Goal: Task Accomplishment & Management: Manage account settings

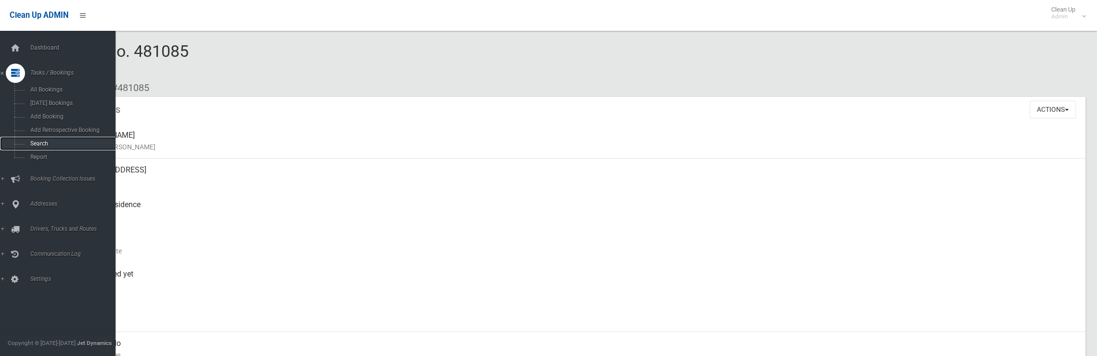
click at [31, 147] on span "Search" at bounding box center [70, 143] width 87 height 7
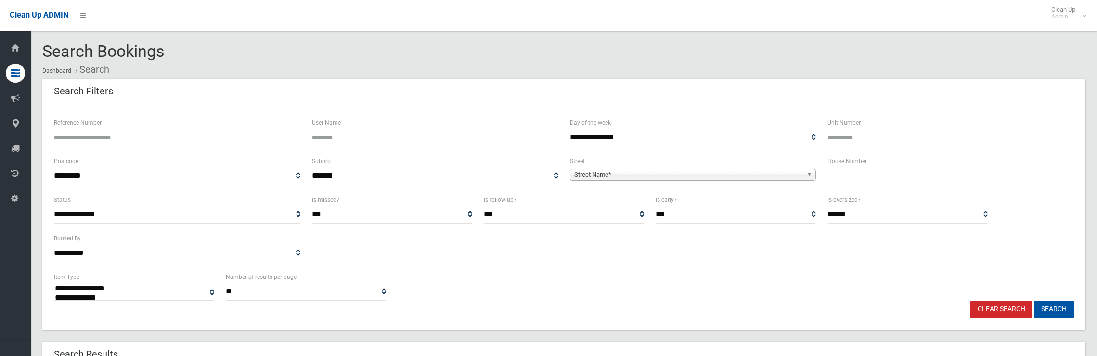
select select
click at [900, 173] on input "text" at bounding box center [951, 176] width 247 height 18
type input "**"
click at [778, 174] on span "Street Name*" at bounding box center [688, 175] width 229 height 12
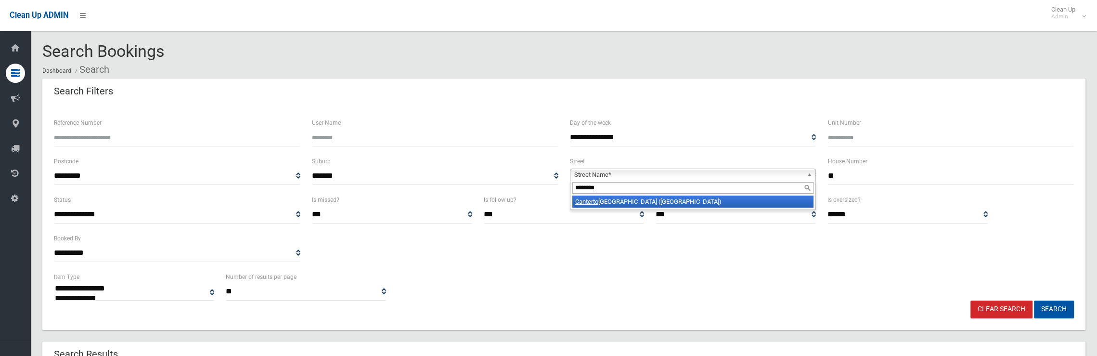
type input "********"
click at [676, 204] on li "Canterto n Street (HURLSTONE PARK 2193)" at bounding box center [693, 201] width 242 height 12
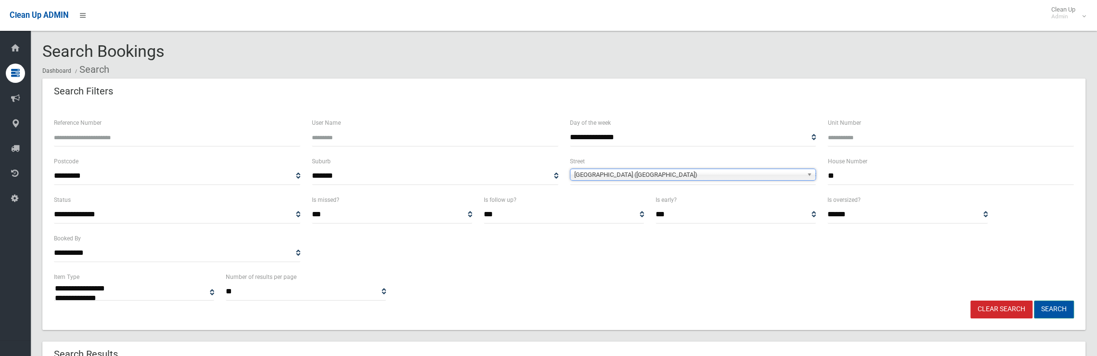
click at [1057, 312] on button "Search" at bounding box center [1054, 309] width 40 height 18
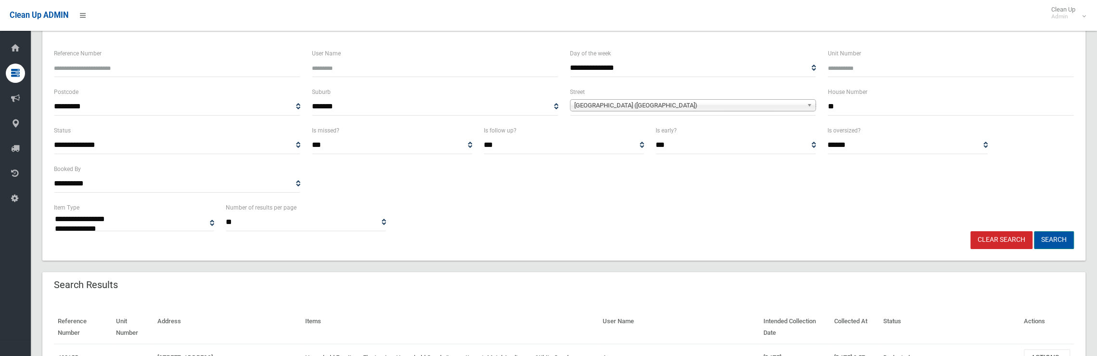
scroll to position [144, 0]
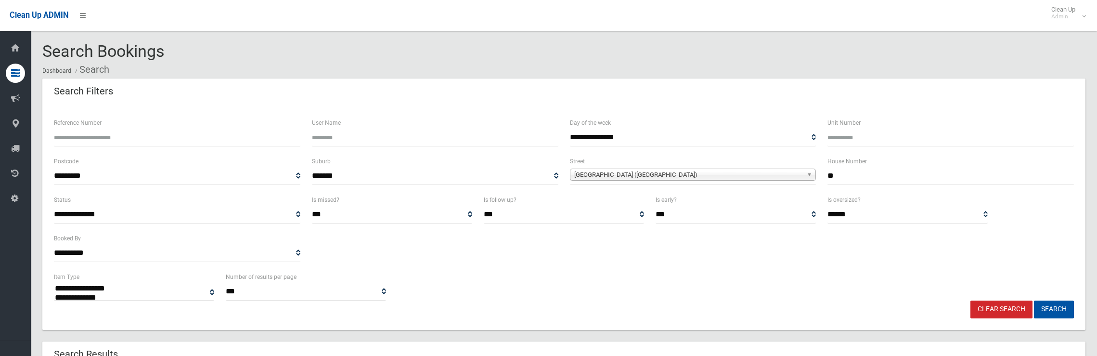
select select
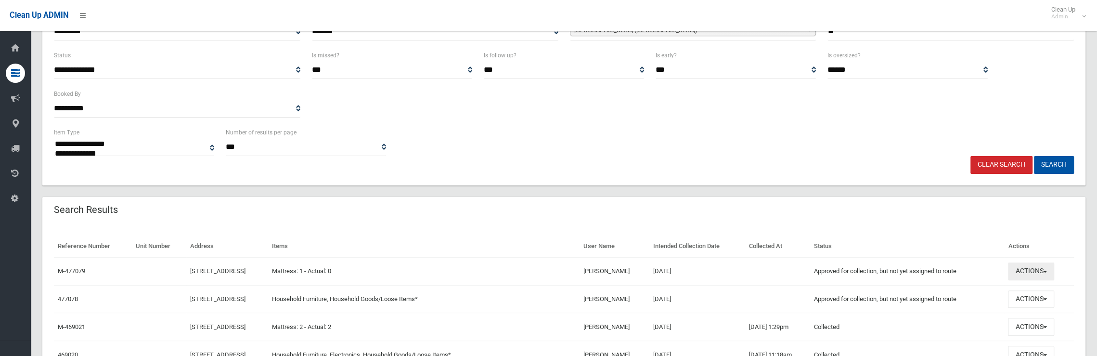
click at [1045, 273] on button "Actions" at bounding box center [1031, 271] width 46 height 18
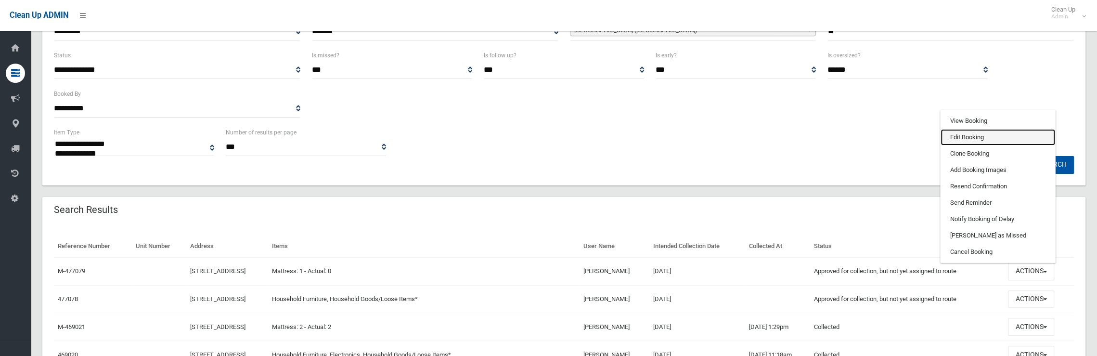
click at [974, 140] on link "Edit Booking" at bounding box center [998, 137] width 115 height 16
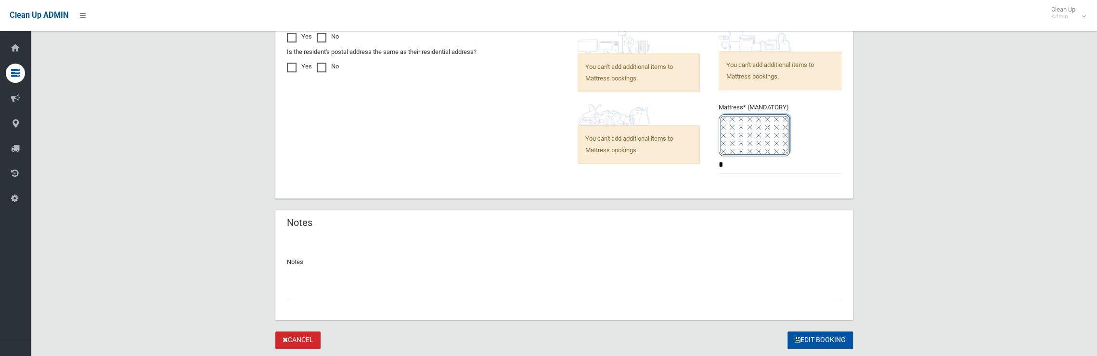
scroll to position [796, 0]
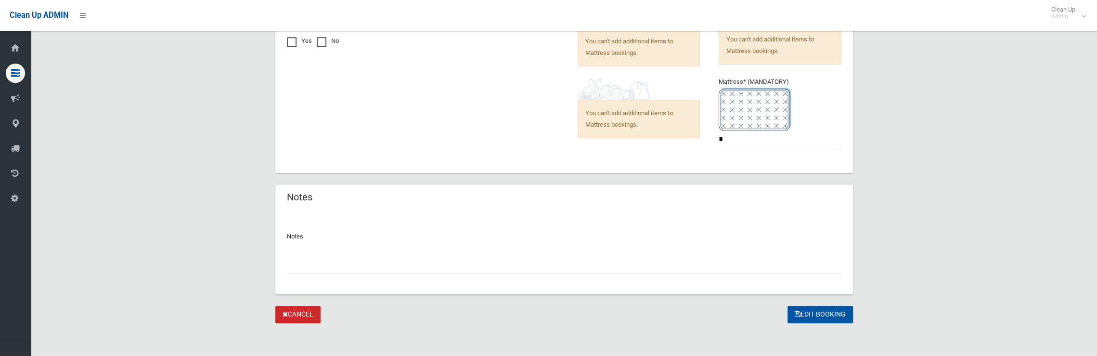
click at [354, 261] on input "text" at bounding box center [564, 265] width 555 height 18
type input "**********"
click at [805, 308] on button "Edit Booking" at bounding box center [820, 315] width 65 height 18
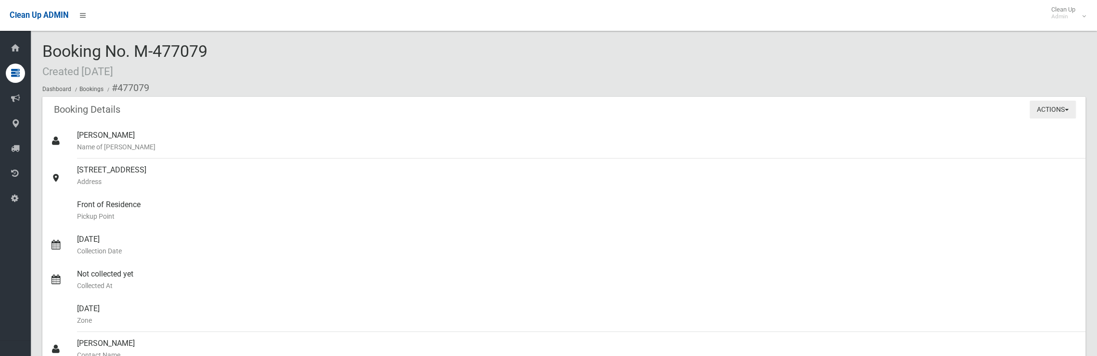
click at [1063, 107] on button "Actions" at bounding box center [1053, 110] width 46 height 18
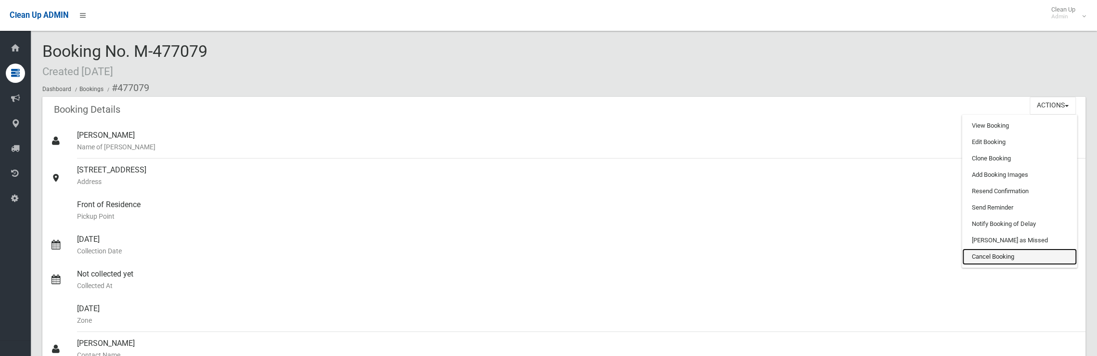
click at [998, 258] on link "Cancel Booking" at bounding box center [1019, 256] width 115 height 16
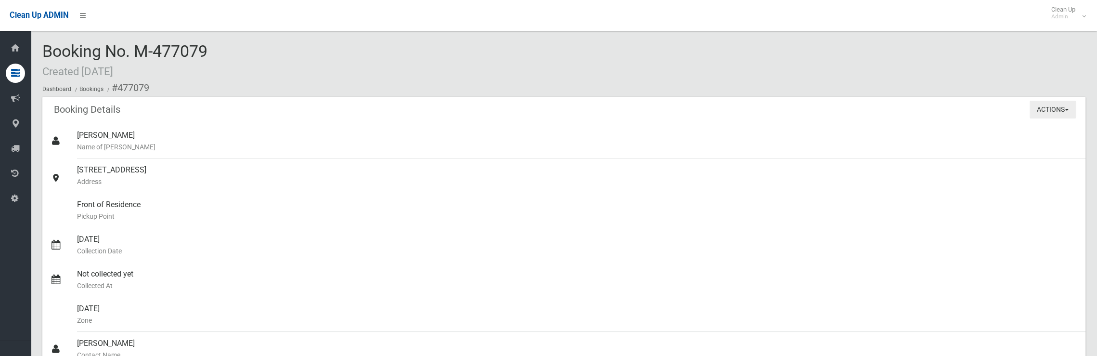
click at [1056, 111] on button "Actions" at bounding box center [1053, 110] width 46 height 18
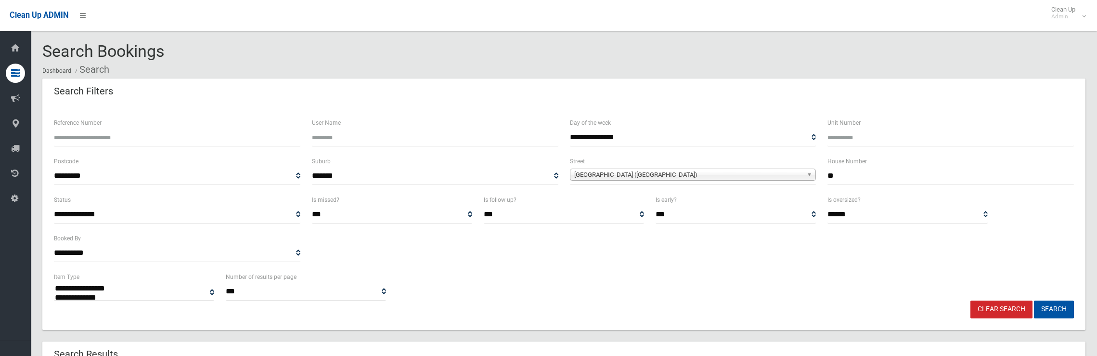
select select
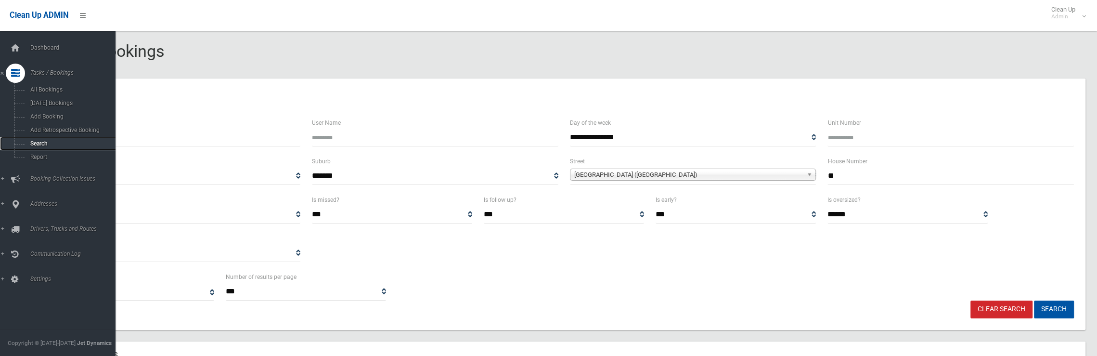
click at [38, 146] on span "Search" at bounding box center [70, 143] width 87 height 7
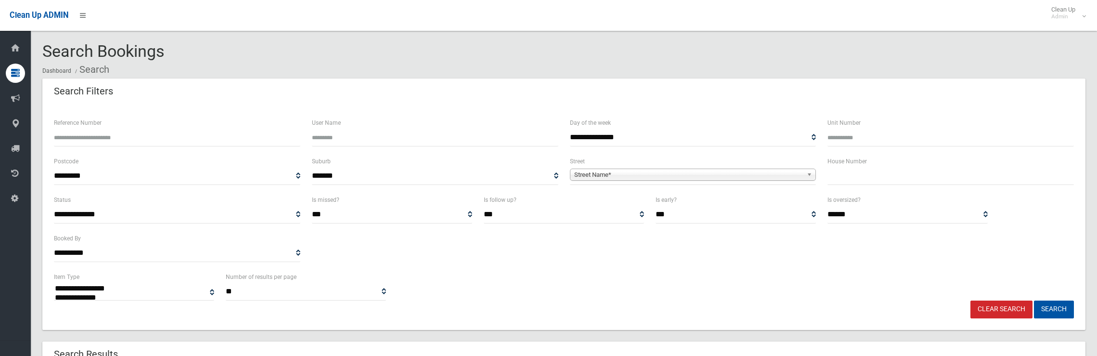
select select
click at [891, 172] on input "text" at bounding box center [951, 176] width 247 height 18
drag, startPoint x: 831, startPoint y: 178, endPoint x: 799, endPoint y: 171, distance: 32.5
click at [799, 171] on div "**********" at bounding box center [564, 175] width 1032 height 39
type input "**"
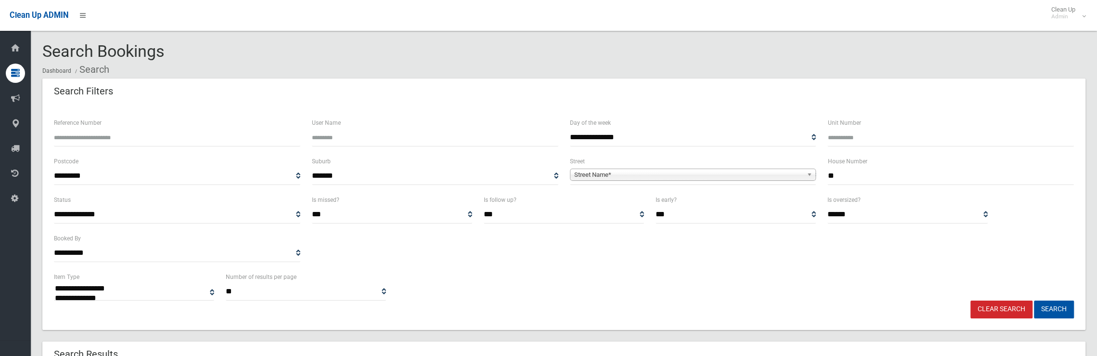
click at [720, 172] on span "Street Name*" at bounding box center [688, 175] width 229 height 12
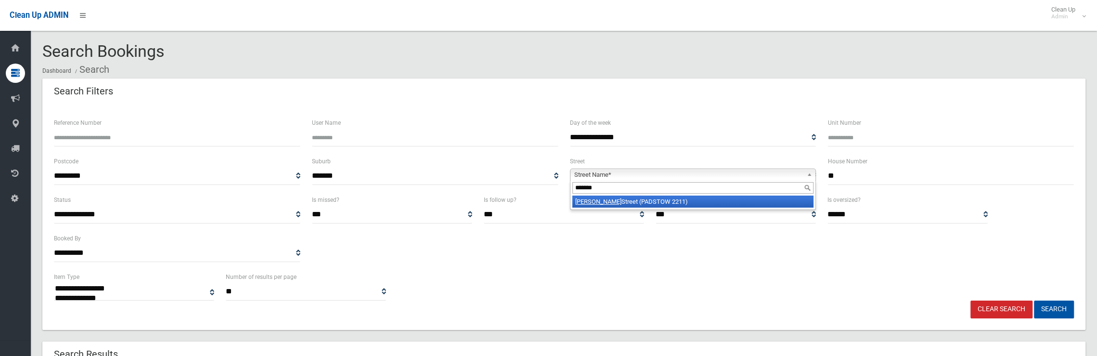
type input "*******"
click at [721, 206] on li "Baldwin Street (PADSTOW 2211)" at bounding box center [693, 201] width 242 height 12
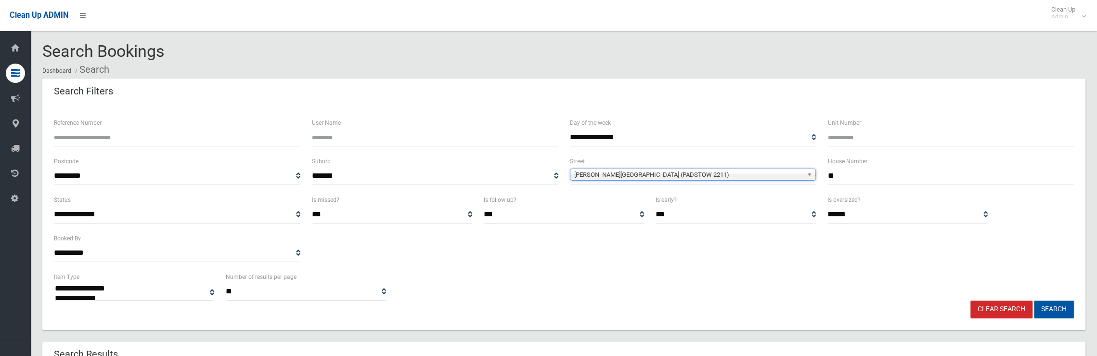
click at [1051, 307] on button "Search" at bounding box center [1054, 309] width 40 height 18
select select
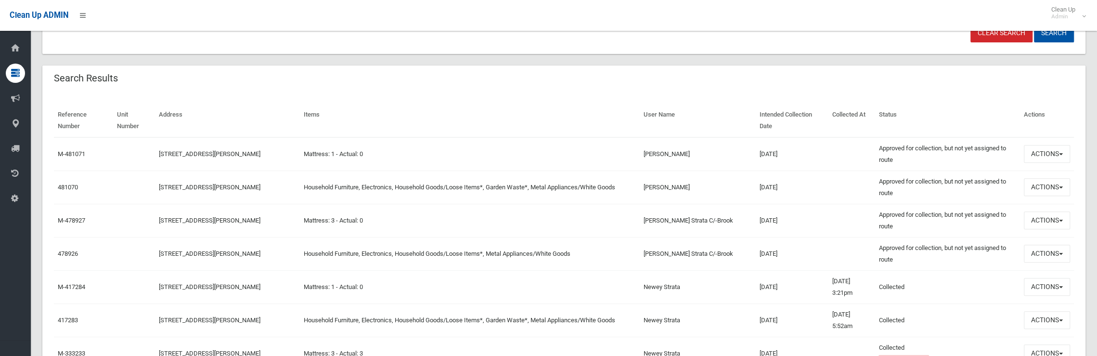
scroll to position [289, 0]
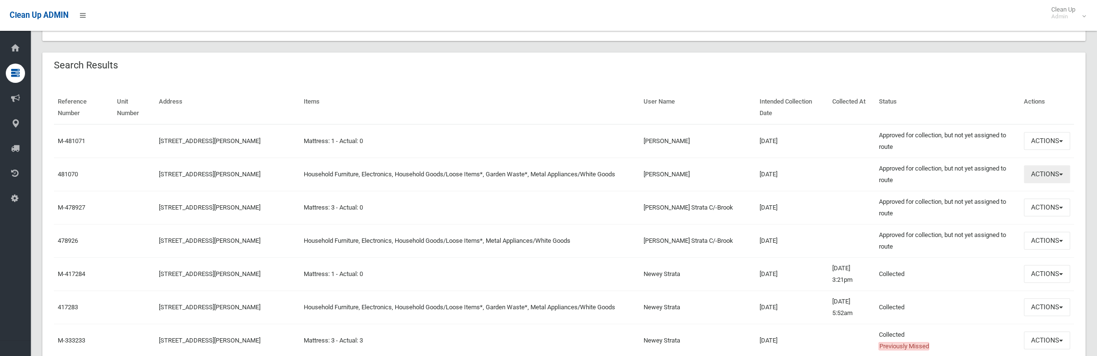
click at [1038, 167] on button "Actions" at bounding box center [1047, 174] width 46 height 18
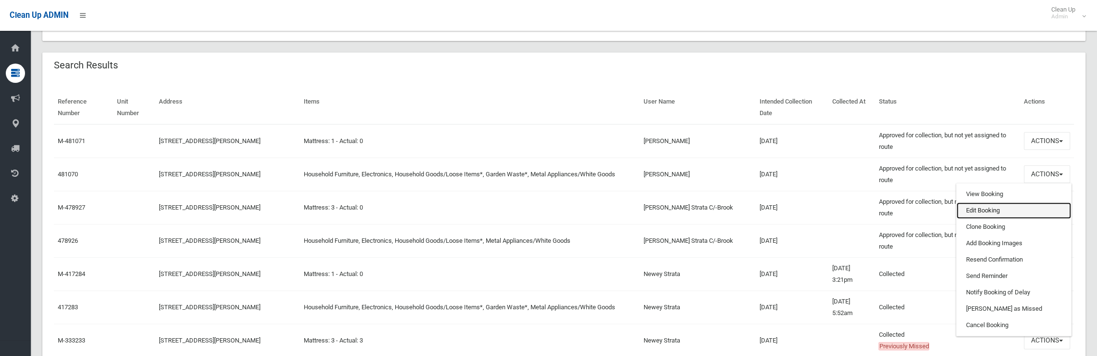
click at [985, 208] on link "Edit Booking" at bounding box center [1014, 210] width 115 height 16
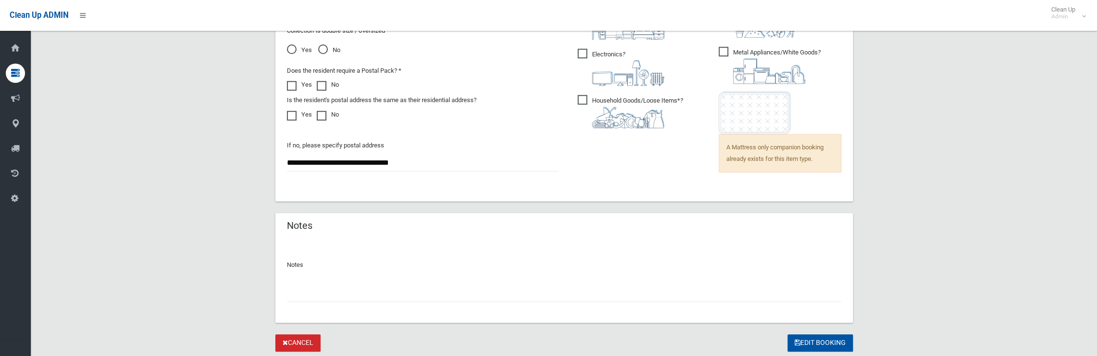
scroll to position [751, 0]
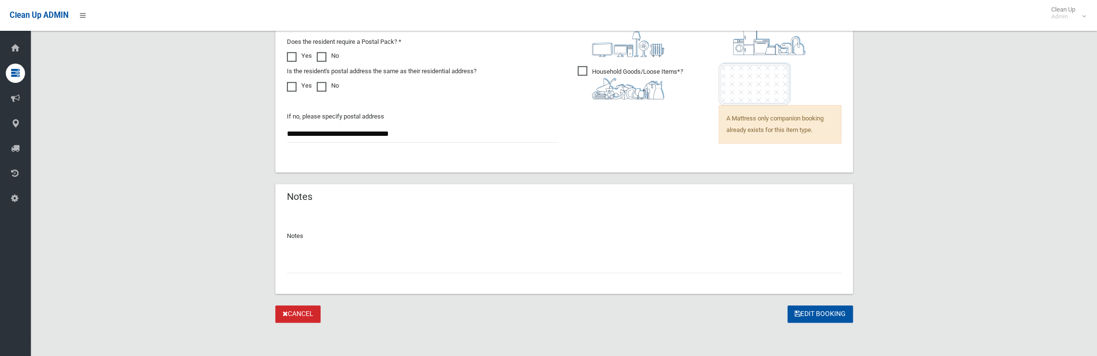
click at [382, 273] on div "Notes" at bounding box center [564, 252] width 578 height 83
click at [318, 255] on input "text" at bounding box center [564, 264] width 555 height 18
type input "**********"
click at [832, 317] on button "Edit Booking" at bounding box center [820, 314] width 65 height 18
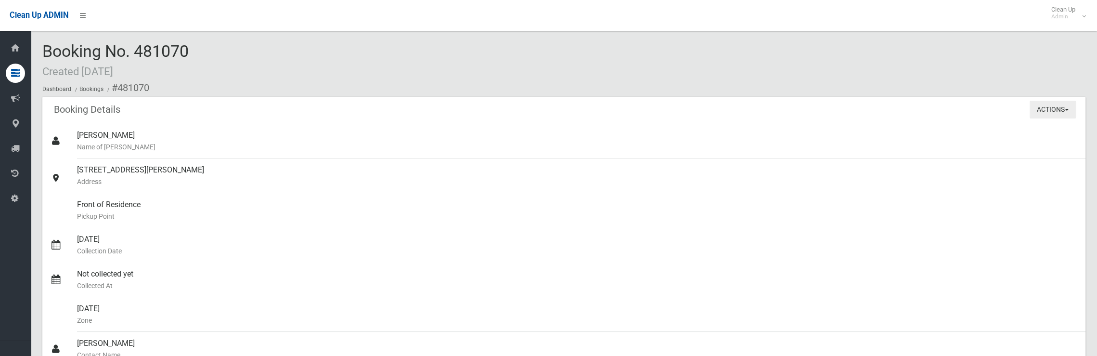
click at [1066, 106] on button "Actions" at bounding box center [1053, 110] width 46 height 18
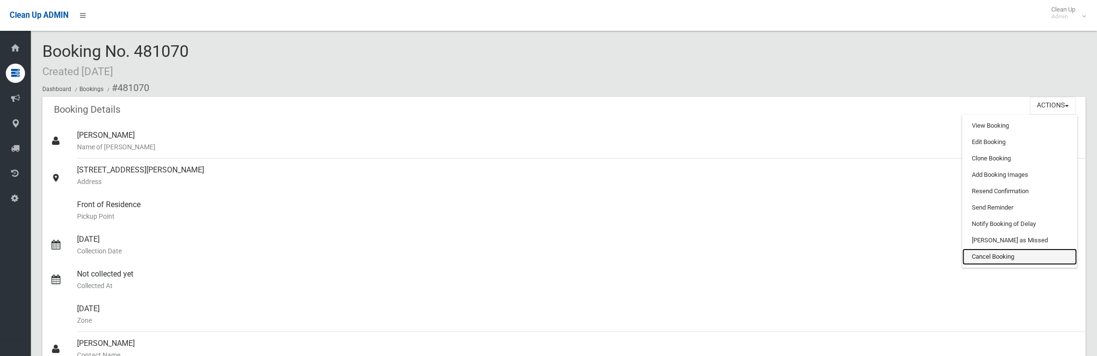
click at [988, 253] on link "Cancel Booking" at bounding box center [1019, 256] width 115 height 16
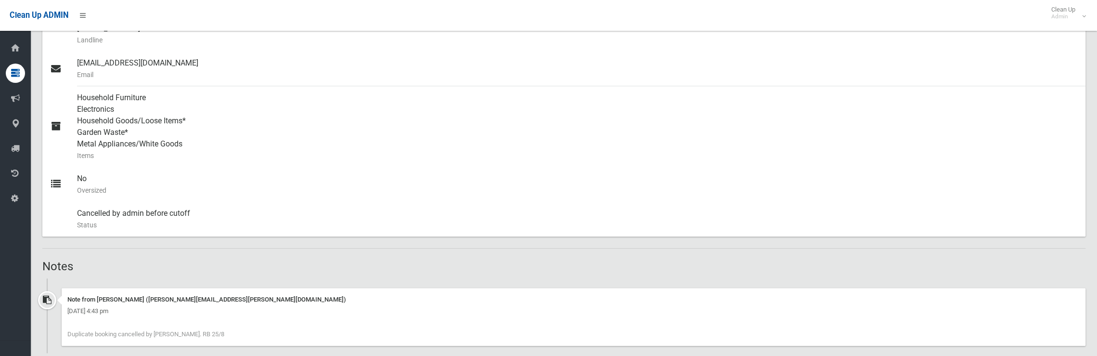
scroll to position [385, 0]
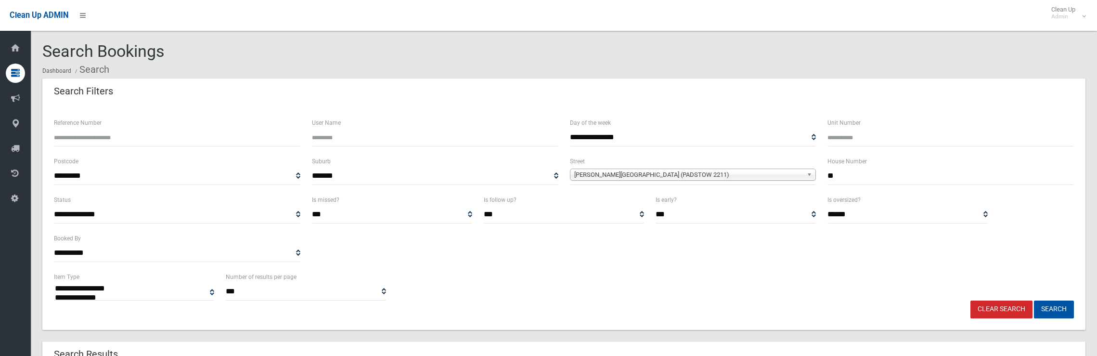
select select
